Goal: Task Accomplishment & Management: Manage account settings

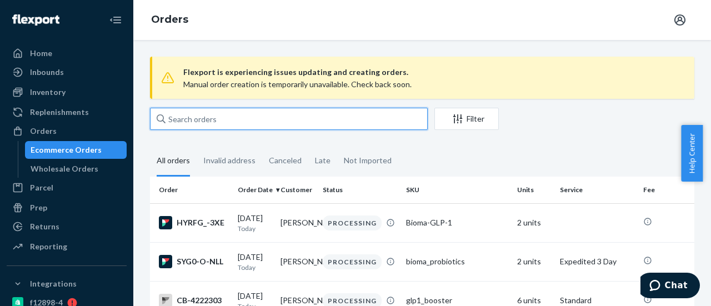
click at [180, 119] on input "text" at bounding box center [289, 119] width 278 height 22
paste input "2790218"
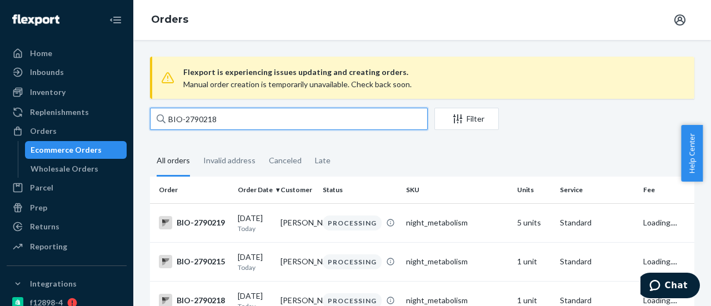
click at [180, 121] on input "BIO-2790218" at bounding box center [289, 119] width 278 height 22
click at [238, 125] on input "BIO-2790218" at bounding box center [289, 119] width 278 height 22
type input "BIO-2790218"
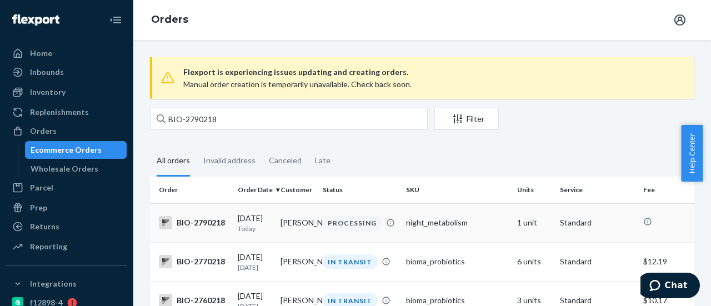
click at [356, 236] on td "PROCESSING" at bounding box center [359, 222] width 83 height 39
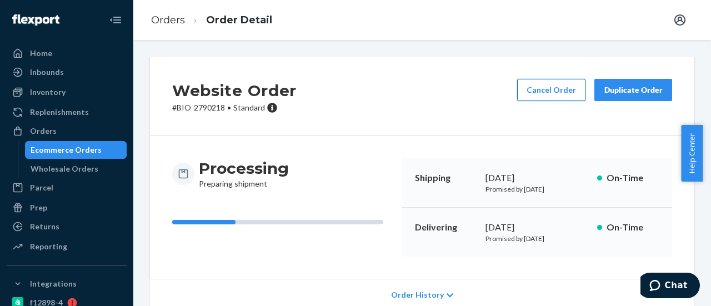
click at [542, 97] on button "Cancel Order" at bounding box center [551, 90] width 68 height 22
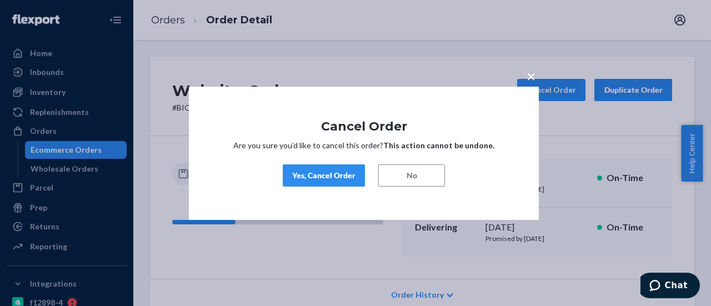
click at [343, 178] on div "Yes, Cancel Order" at bounding box center [323, 175] width 63 height 11
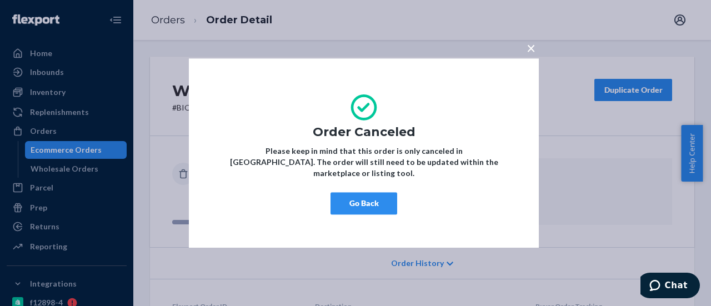
click at [383, 192] on button "Go Back" at bounding box center [364, 203] width 67 height 22
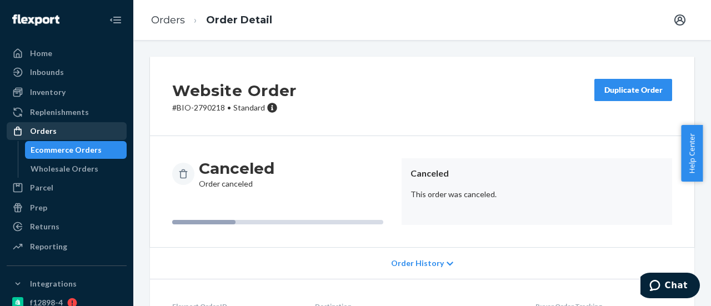
click at [72, 127] on div "Orders" at bounding box center [67, 131] width 118 height 16
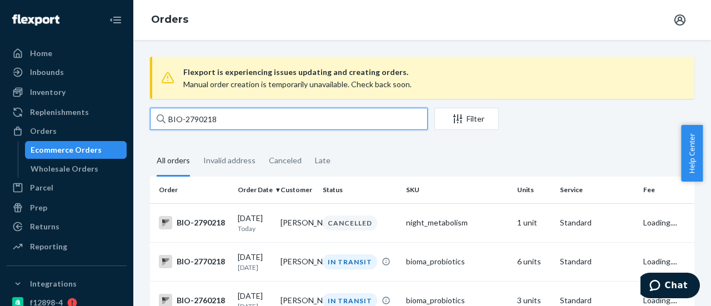
click at [202, 116] on input "BIO-2790218" at bounding box center [289, 119] width 278 height 22
paste input "89866"
click at [190, 117] on input "BIO-2789866" at bounding box center [289, 119] width 278 height 22
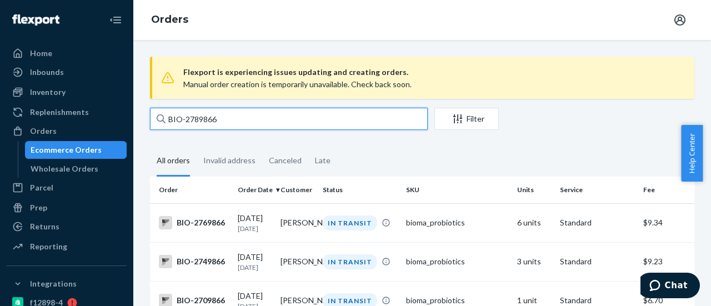
paste input "8"
type input "BIO-2789868"
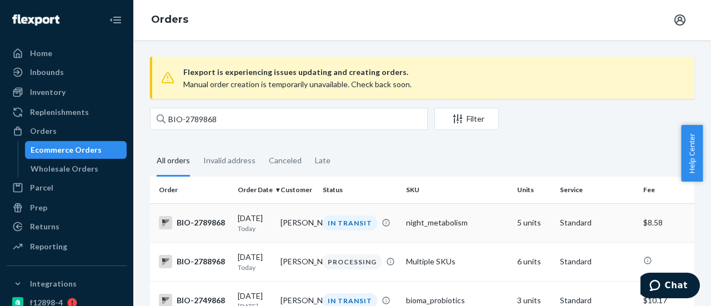
click at [242, 231] on p "Today" at bounding box center [255, 228] width 34 height 9
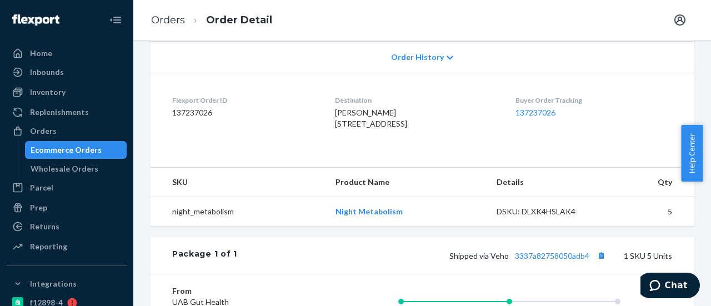
scroll to position [278, 0]
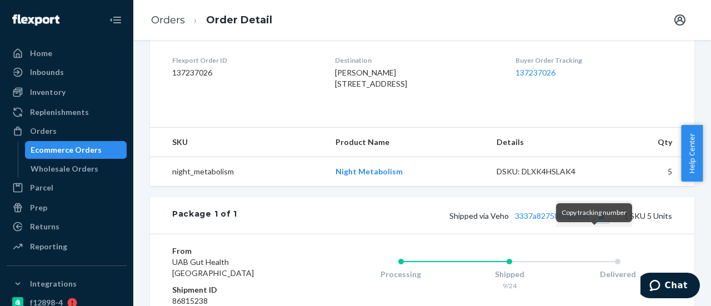
click at [594, 223] on button "Copy tracking number" at bounding box center [601, 215] width 14 height 14
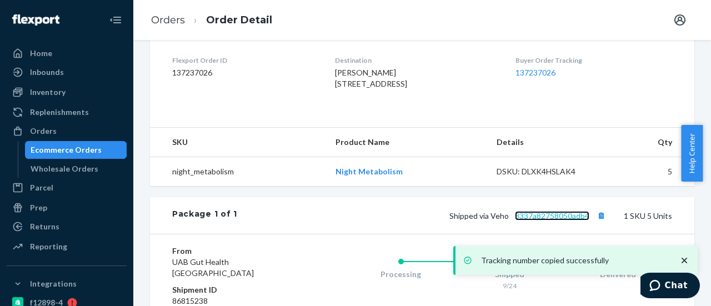
click at [574, 221] on link "3337a82758050adb4" at bounding box center [552, 215] width 74 height 9
